Goal: Task Accomplishment & Management: Manage account settings

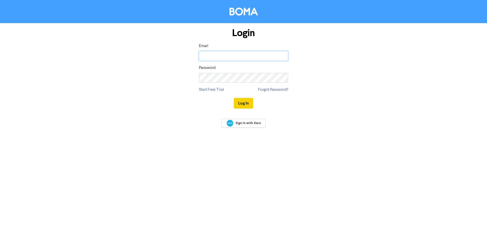
type input "[PERSON_NAME][EMAIL_ADDRESS][PERSON_NAME][DOMAIN_NAME]"
click at [243, 101] on button "Log In" at bounding box center [243, 103] width 19 height 11
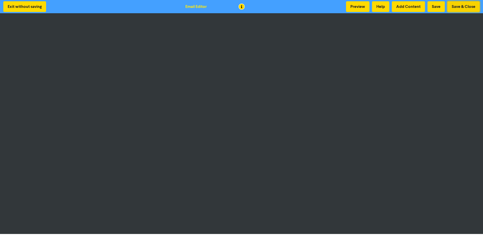
click at [468, 7] on button "Save & Close" at bounding box center [463, 6] width 32 height 11
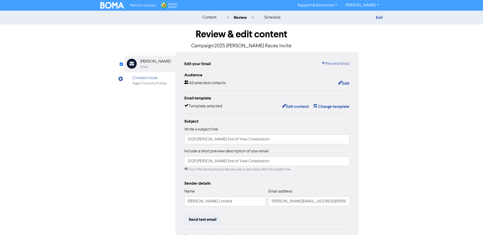
click at [382, 7] on link "[PERSON_NAME]" at bounding box center [361, 5] width 41 height 8
click at [314, 26] on div "Review & edit content Campaign: 2025 [PERSON_NAME] Races Invite" at bounding box center [241, 37] width 234 height 27
click at [203, 18] on div "content" at bounding box center [209, 18] width 14 height 6
click at [213, 19] on div "content" at bounding box center [209, 18] width 14 height 6
click at [211, 18] on div "content" at bounding box center [209, 18] width 14 height 6
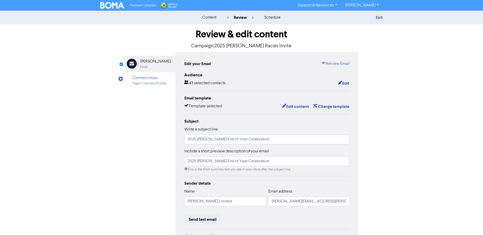
click at [110, 4] on img at bounding box center [112, 5] width 24 height 7
